Goal: Navigation & Orientation: Find specific page/section

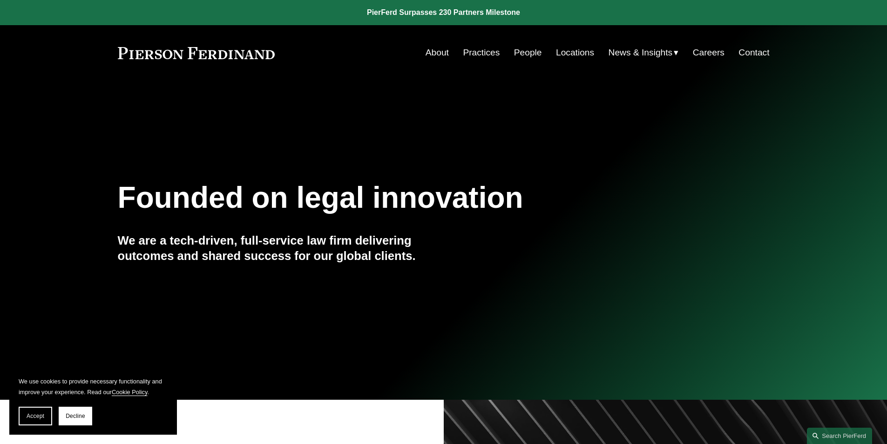
click at [478, 56] on link "Practices" at bounding box center [481, 53] width 37 height 18
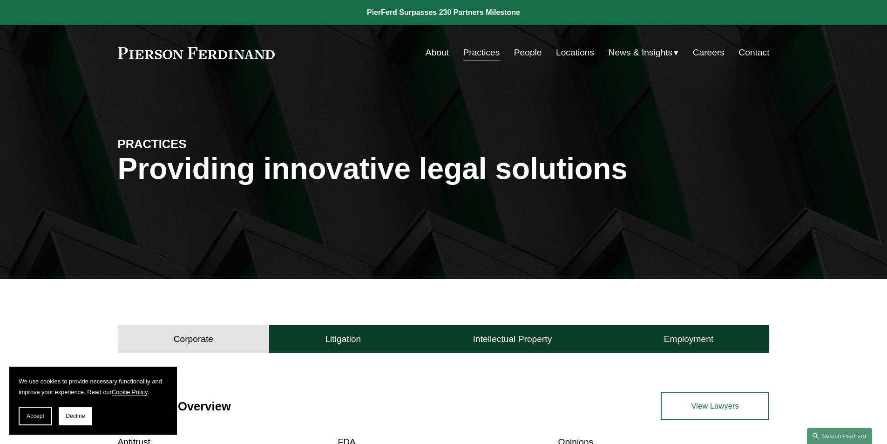
click at [533, 58] on link "People" at bounding box center [528, 53] width 28 height 18
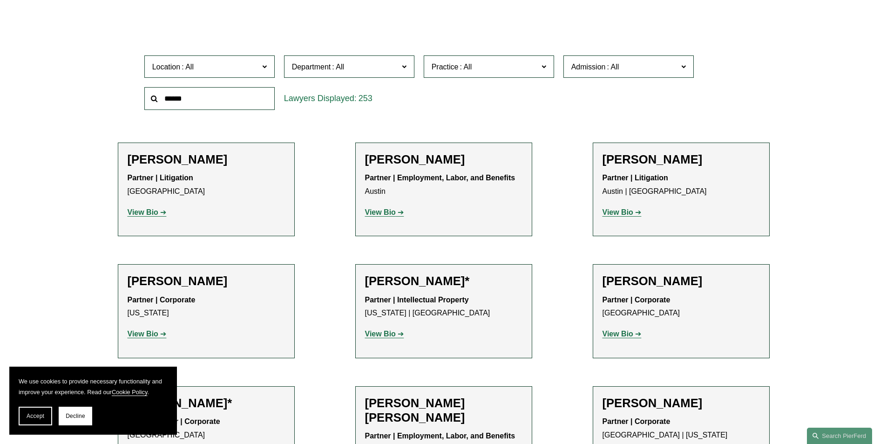
scroll to position [372, 0]
